Goal: Task Accomplishment & Management: Use online tool/utility

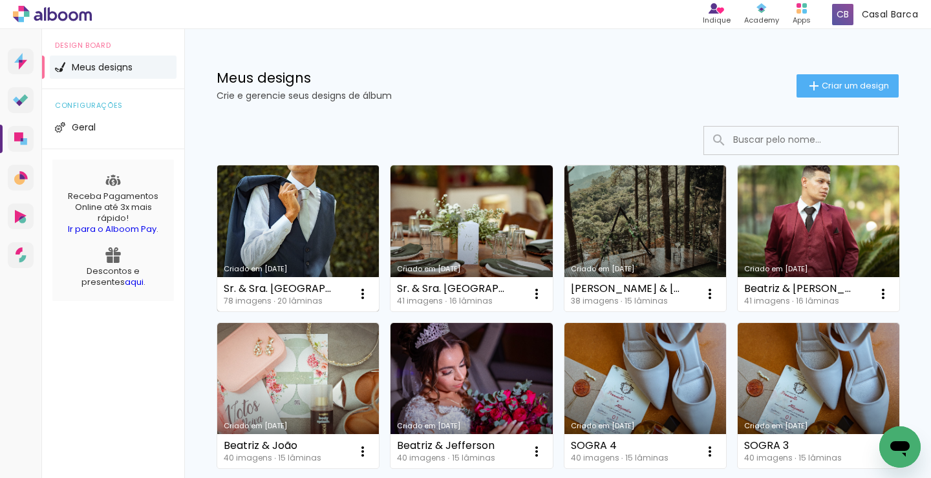
click at [294, 217] on link "Criado em [DATE]" at bounding box center [298, 239] width 162 height 146
